Goal: Check status: Verify the current state of an ongoing process or item

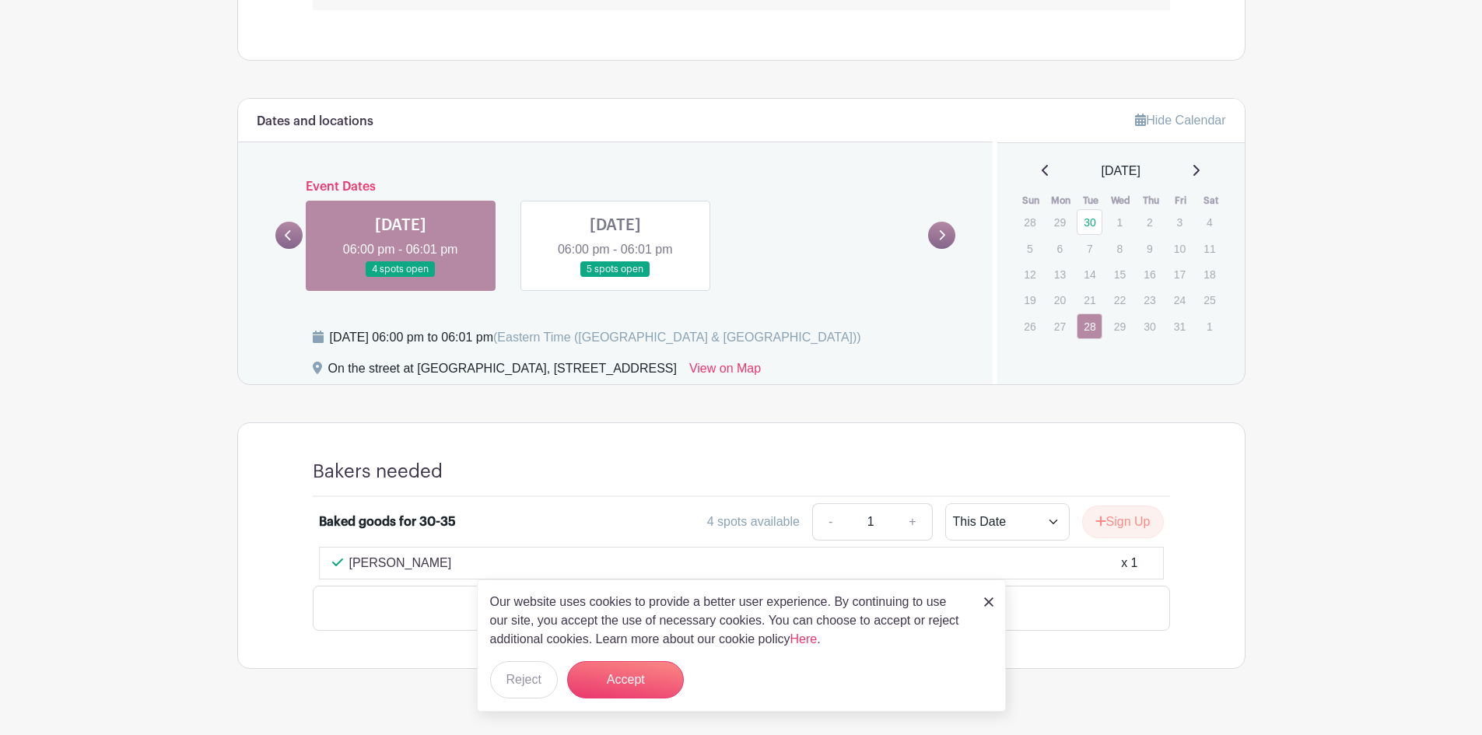
scroll to position [831, 0]
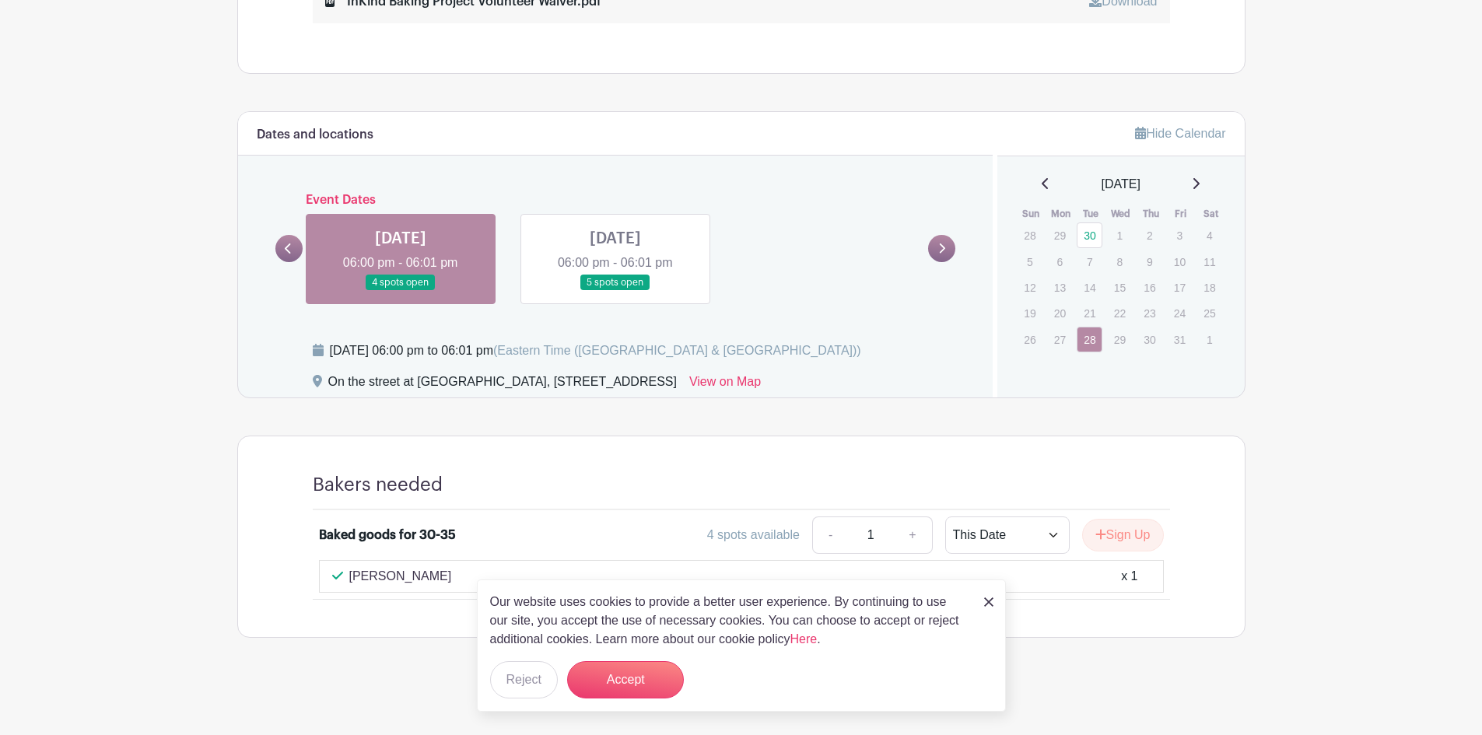
click at [288, 245] on icon at bounding box center [288, 249] width 7 height 12
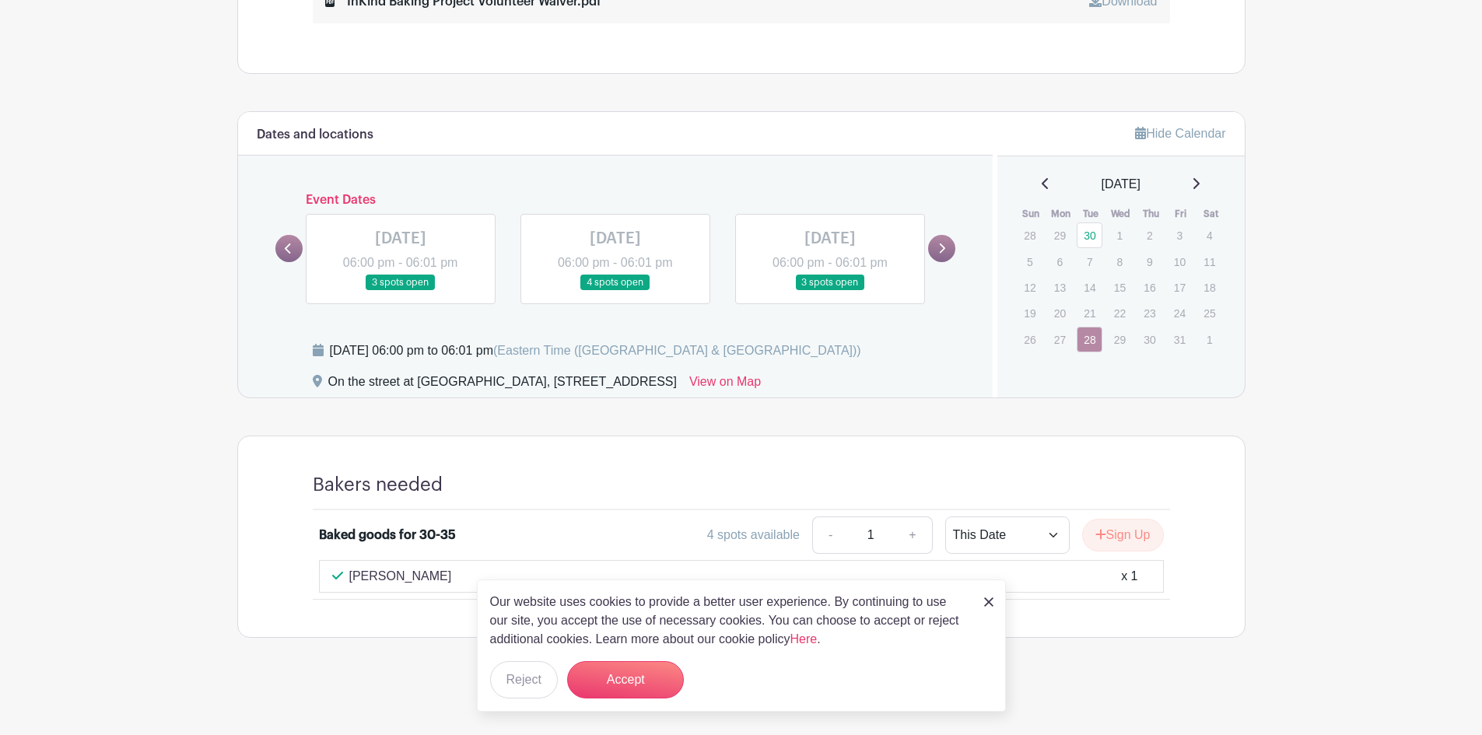
click at [949, 246] on link at bounding box center [941, 248] width 27 height 27
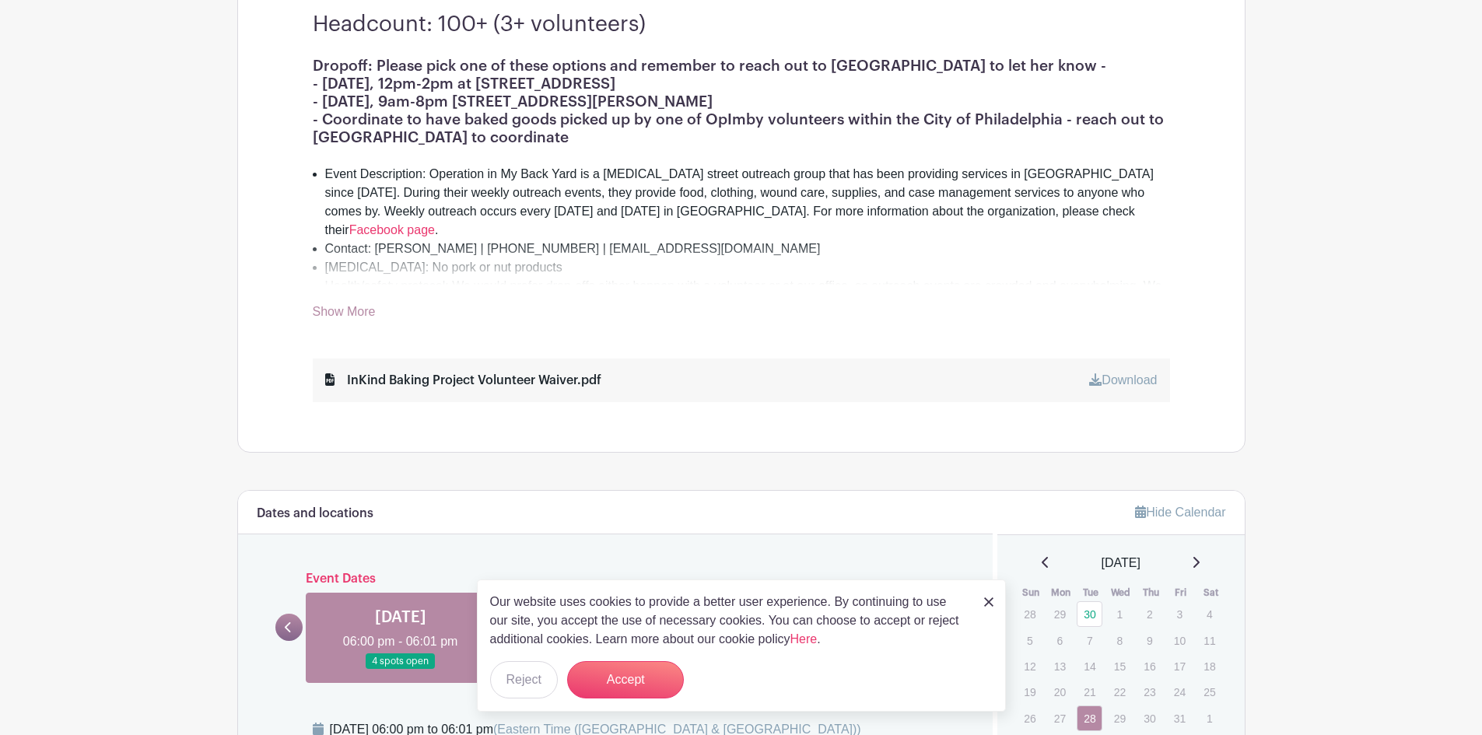
scroll to position [364, 0]
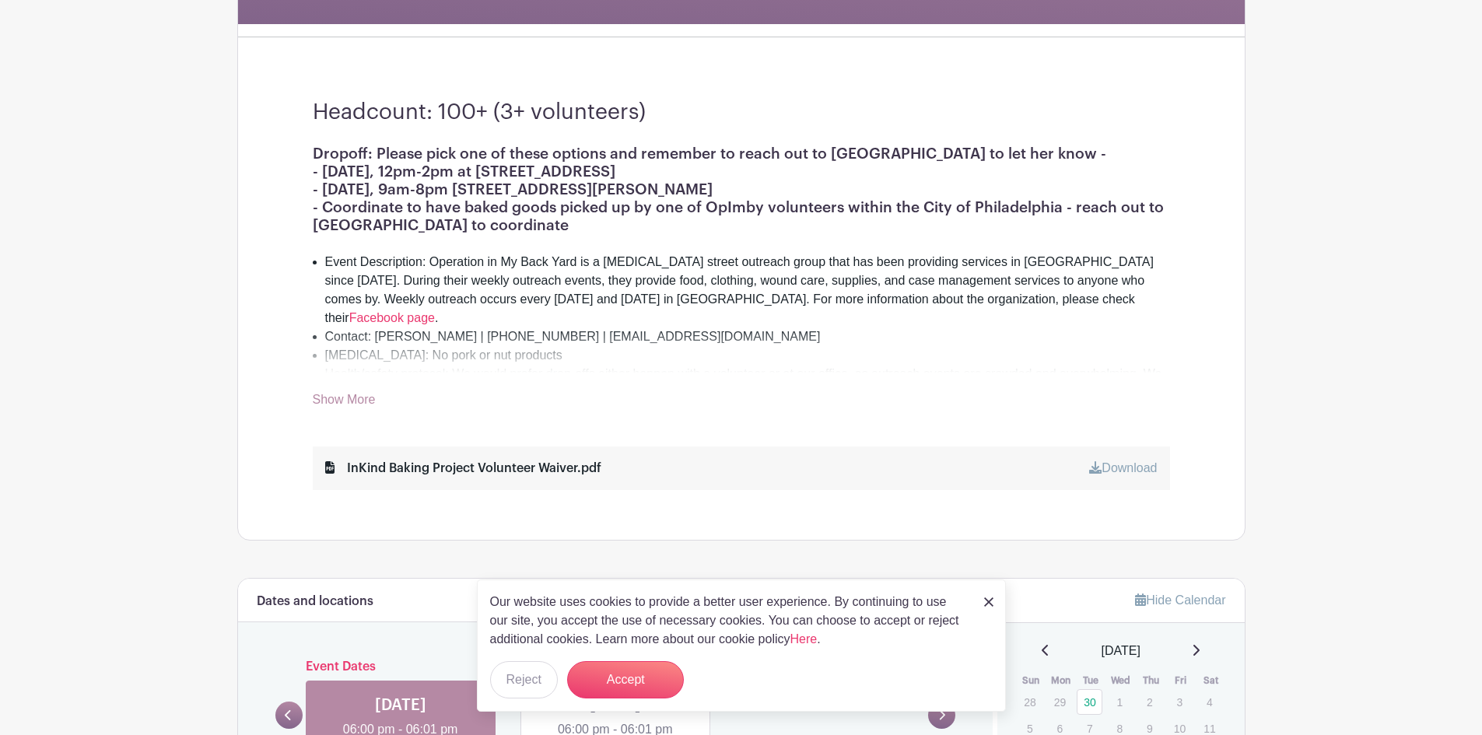
click at [360, 395] on div "Dropoff: Please pick one of these options and remember to reach out to Kaelee t…" at bounding box center [742, 277] width 858 height 265
click at [363, 398] on link "Show More" at bounding box center [344, 402] width 63 height 19
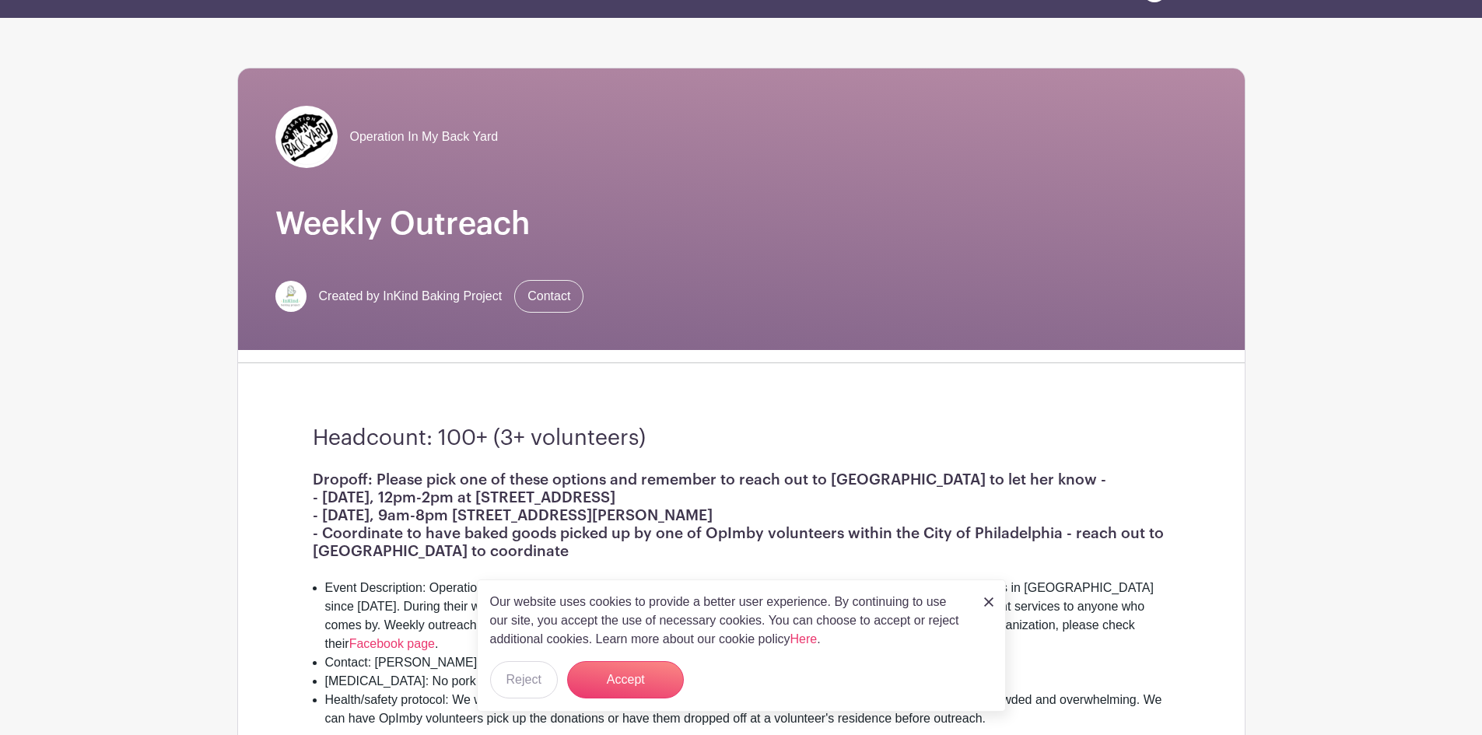
scroll to position [0, 0]
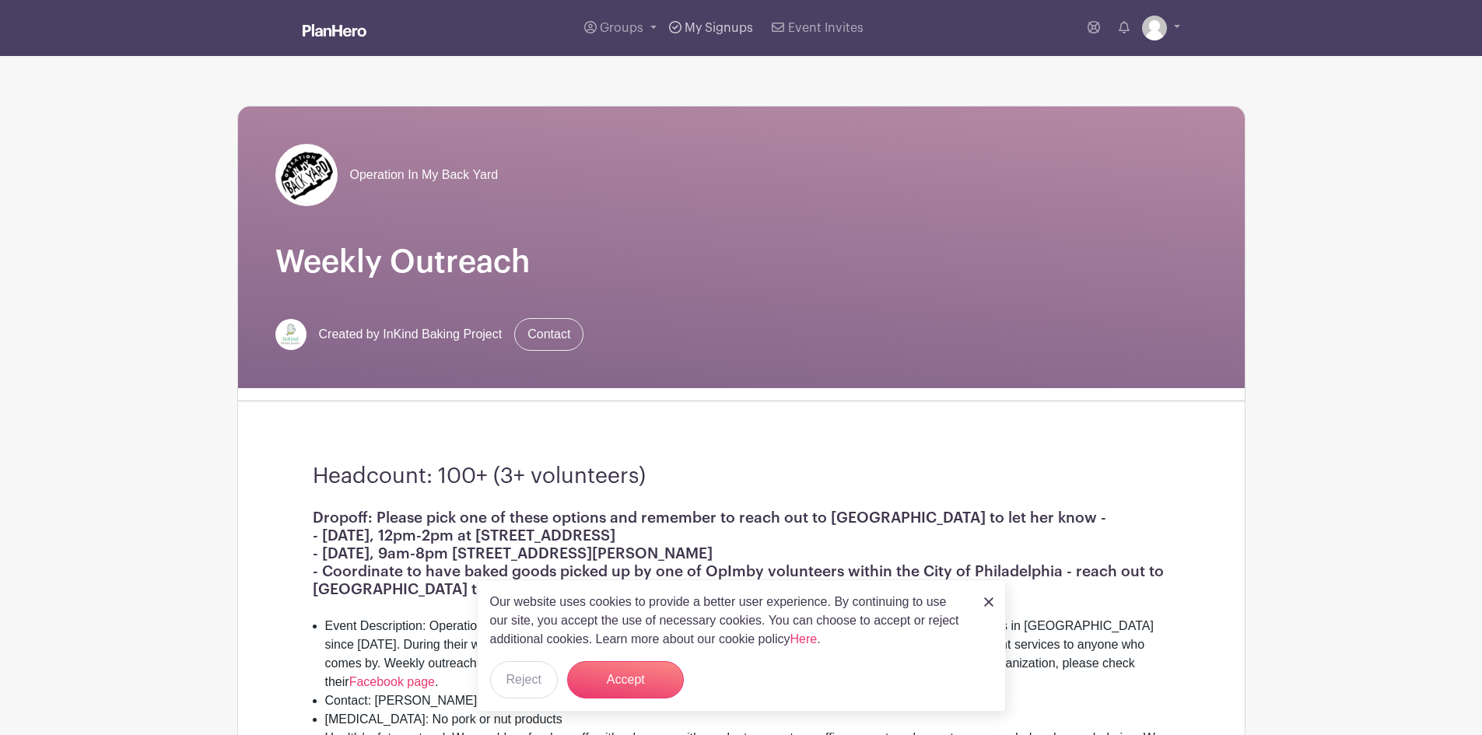
click at [678, 27] on icon at bounding box center [675, 27] width 12 height 12
